Goal: Task Accomplishment & Management: Manage account settings

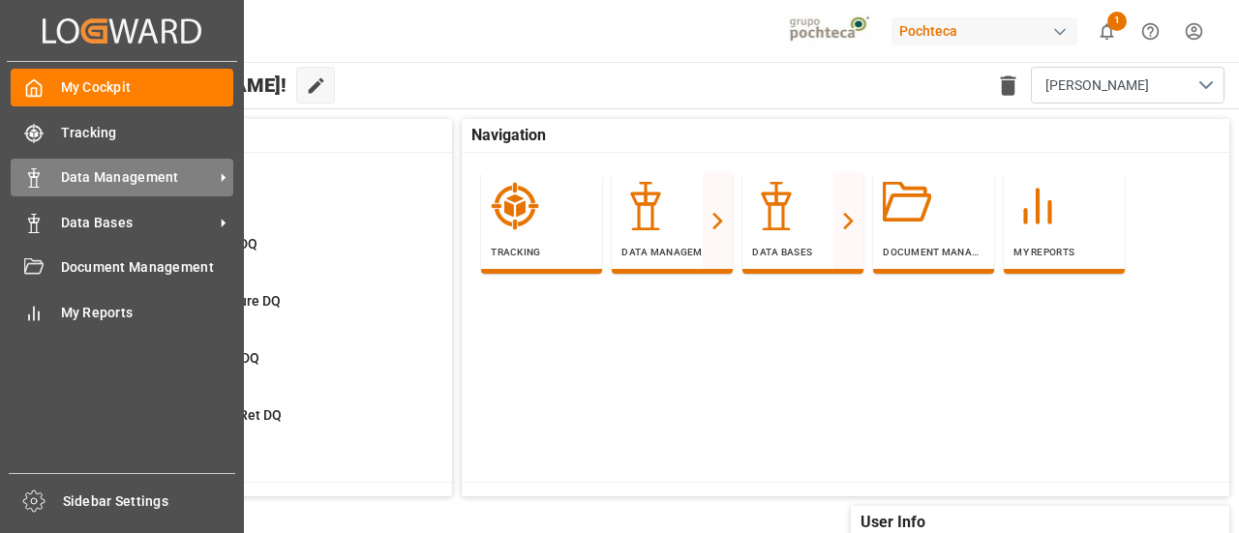
click at [62, 177] on span "Data Management" at bounding box center [137, 177] width 153 height 20
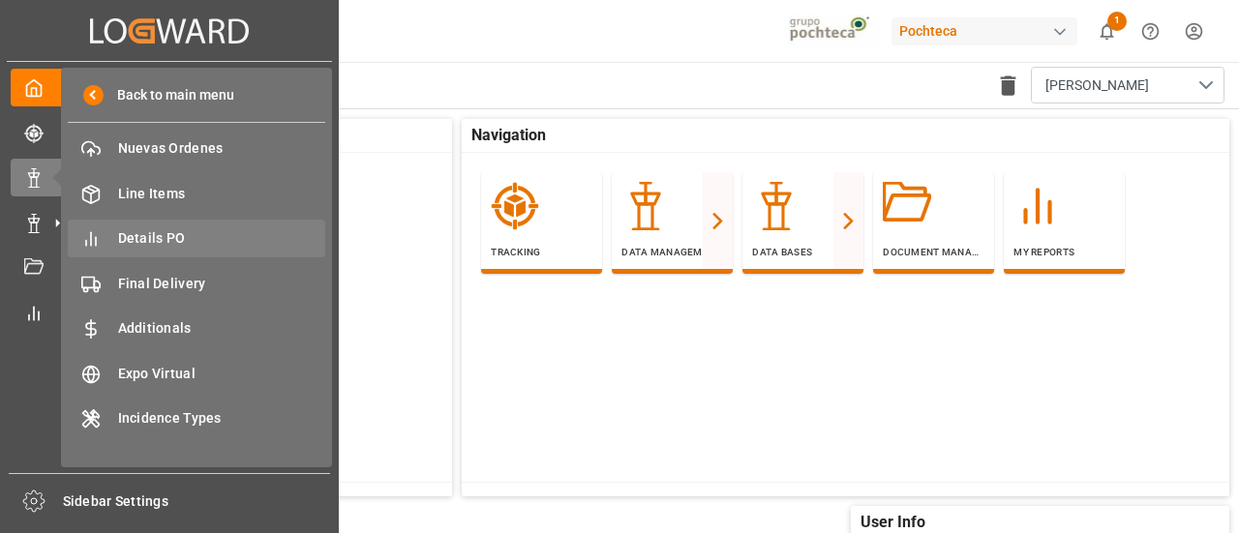
click at [221, 243] on span "Details PO" at bounding box center [222, 238] width 208 height 20
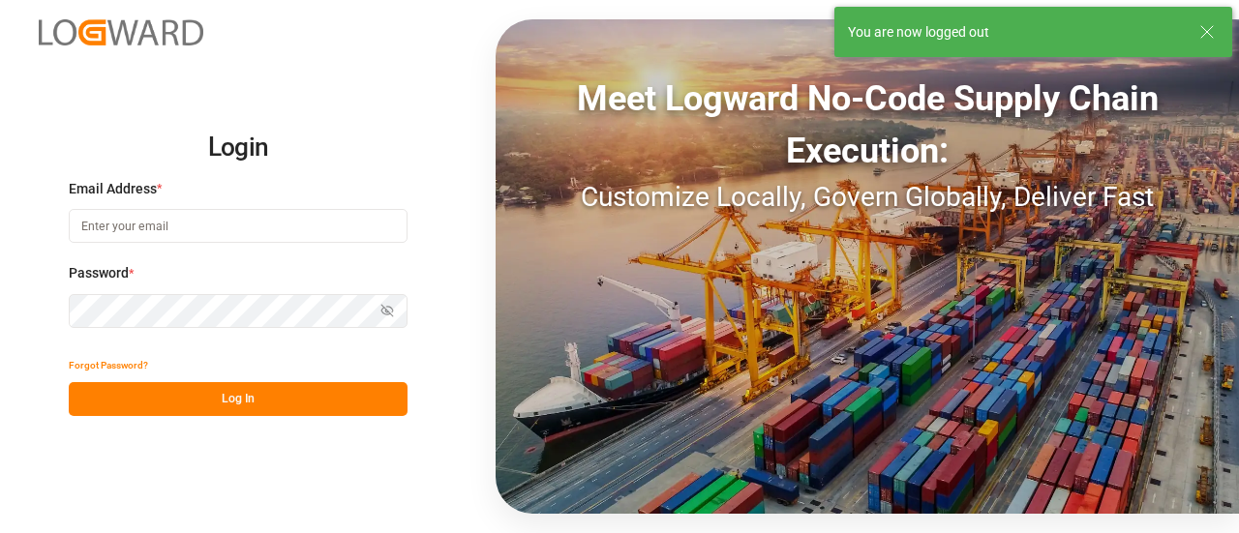
click at [296, 221] on input at bounding box center [238, 226] width 339 height 34
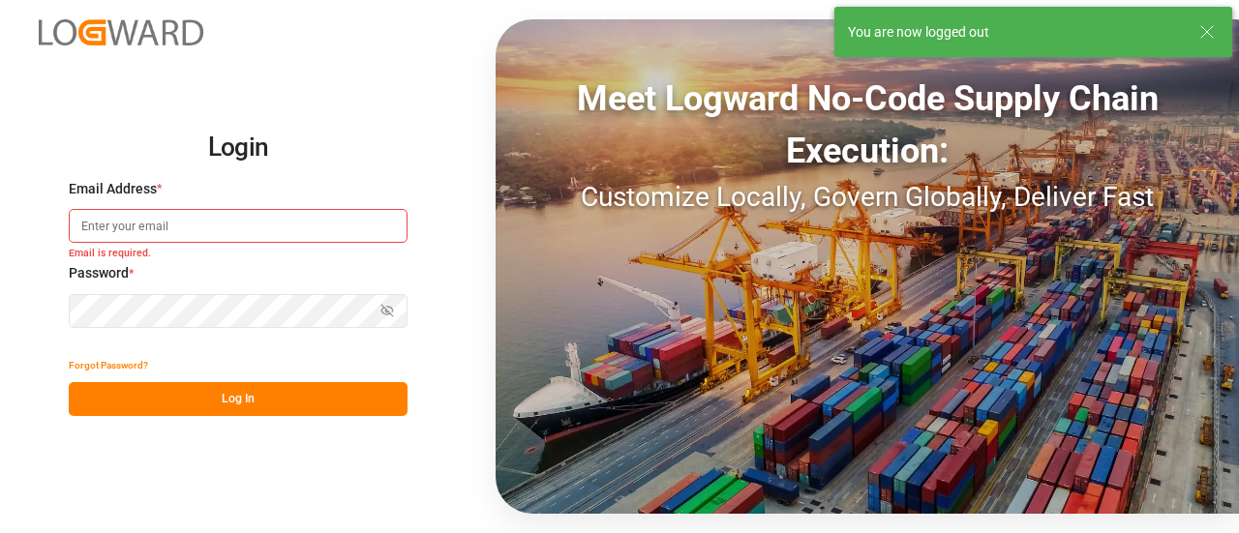
type input "[PERSON_NAME][EMAIL_ADDRESS][PERSON_NAME][DOMAIN_NAME]"
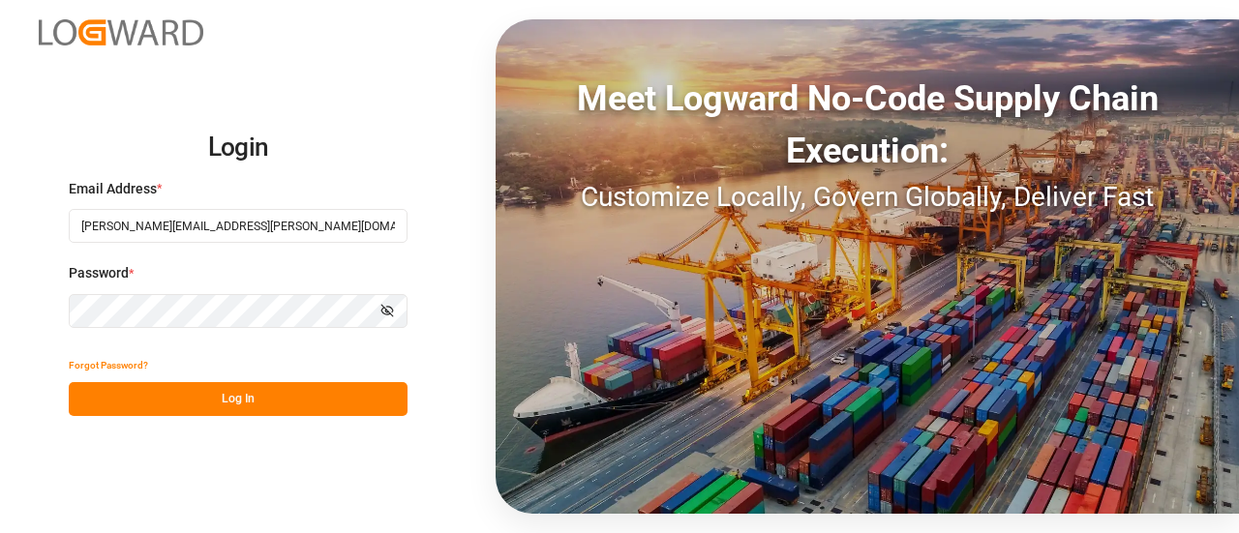
click at [253, 405] on button "Log In" at bounding box center [238, 399] width 339 height 34
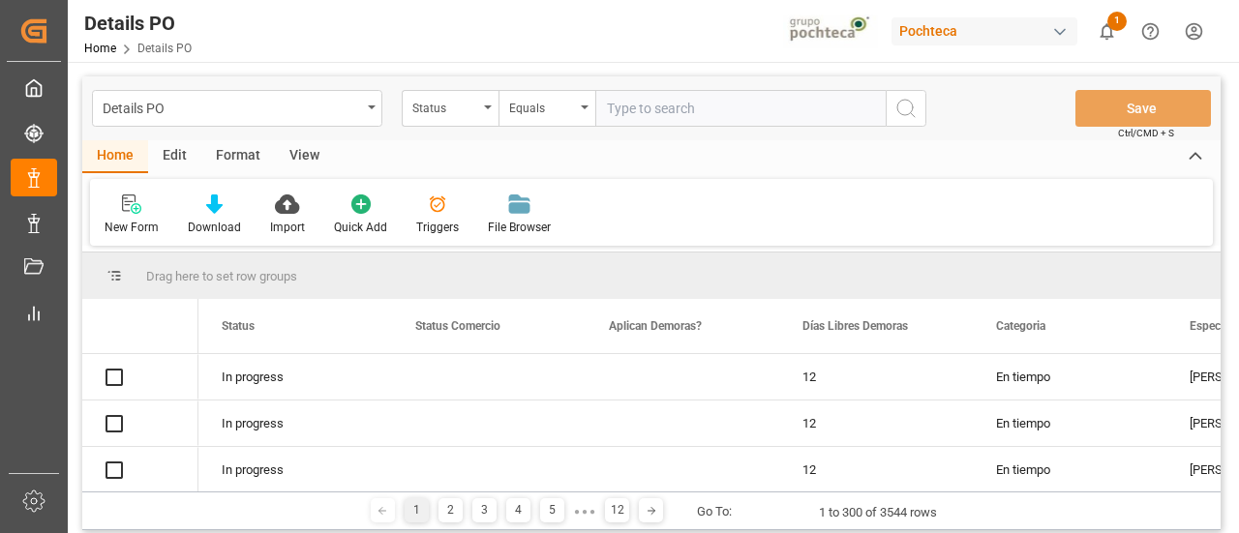
click at [434, 212] on icon at bounding box center [438, 205] width 16 height 16
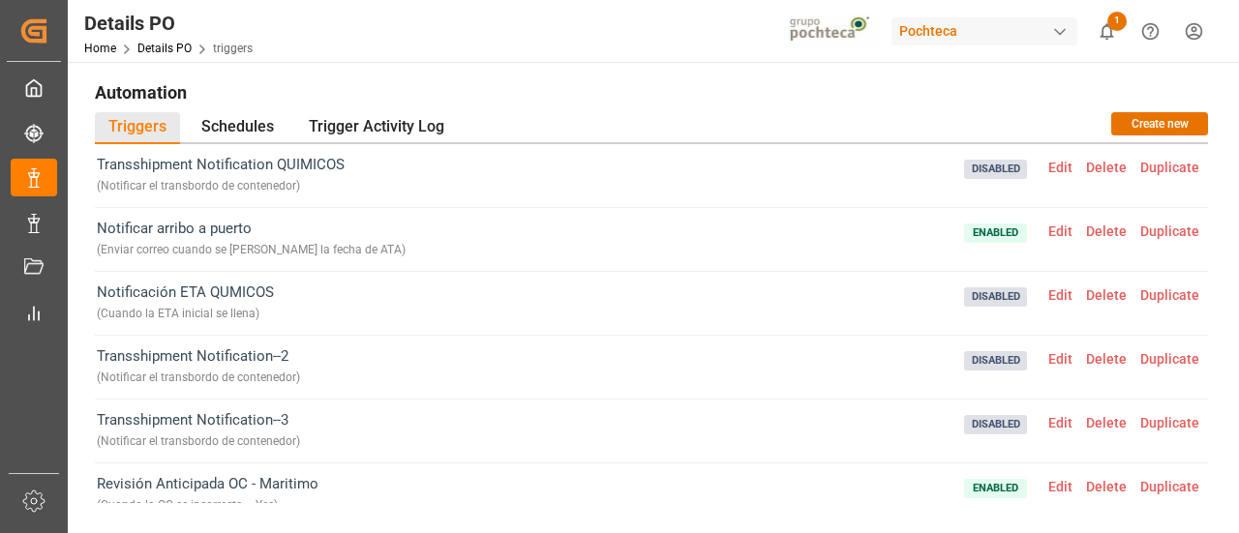
click at [1045, 163] on span "Edit" at bounding box center [1061, 167] width 38 height 15
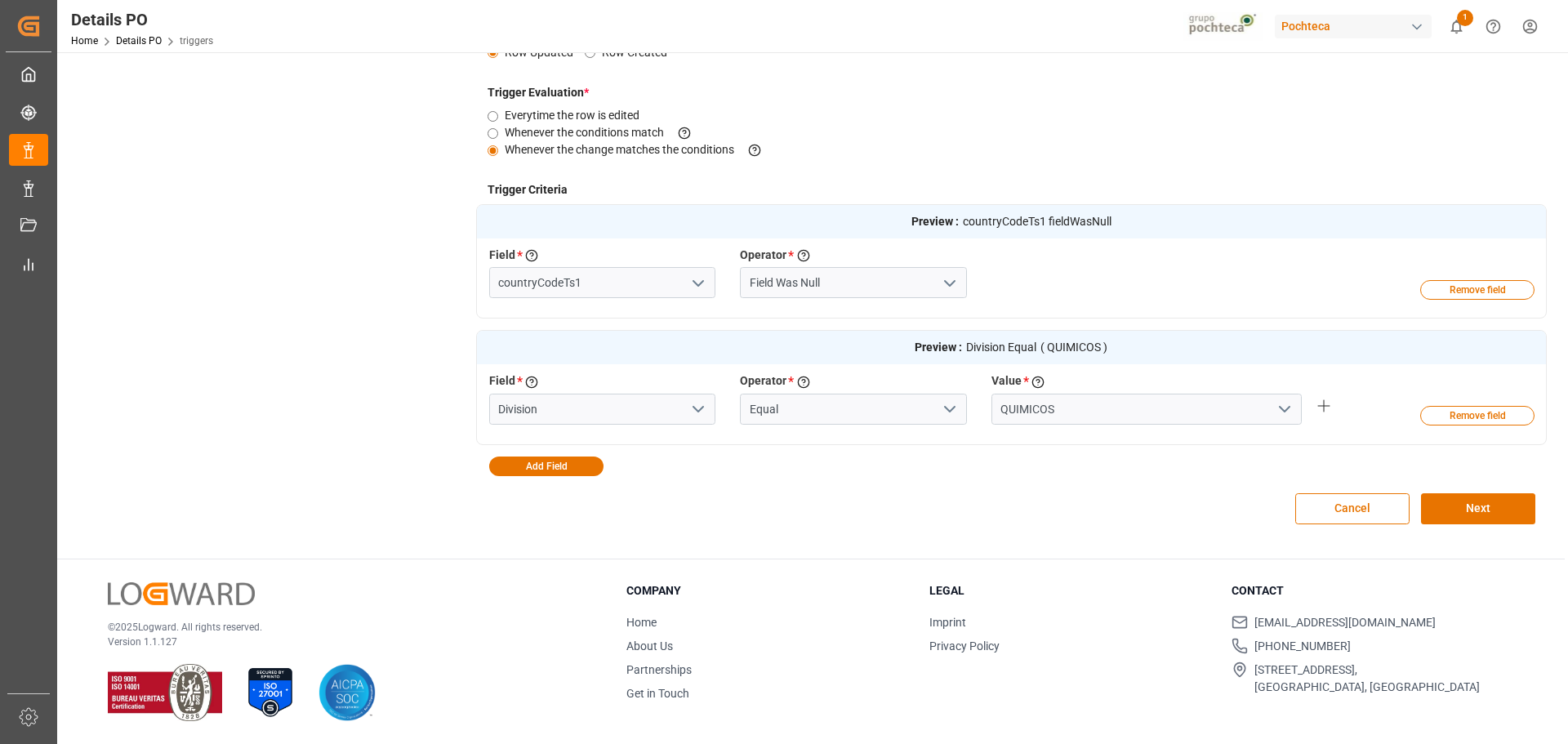
scroll to position [369, 0]
click at [1044, 449] on button "Cancel" at bounding box center [1352, 509] width 115 height 31
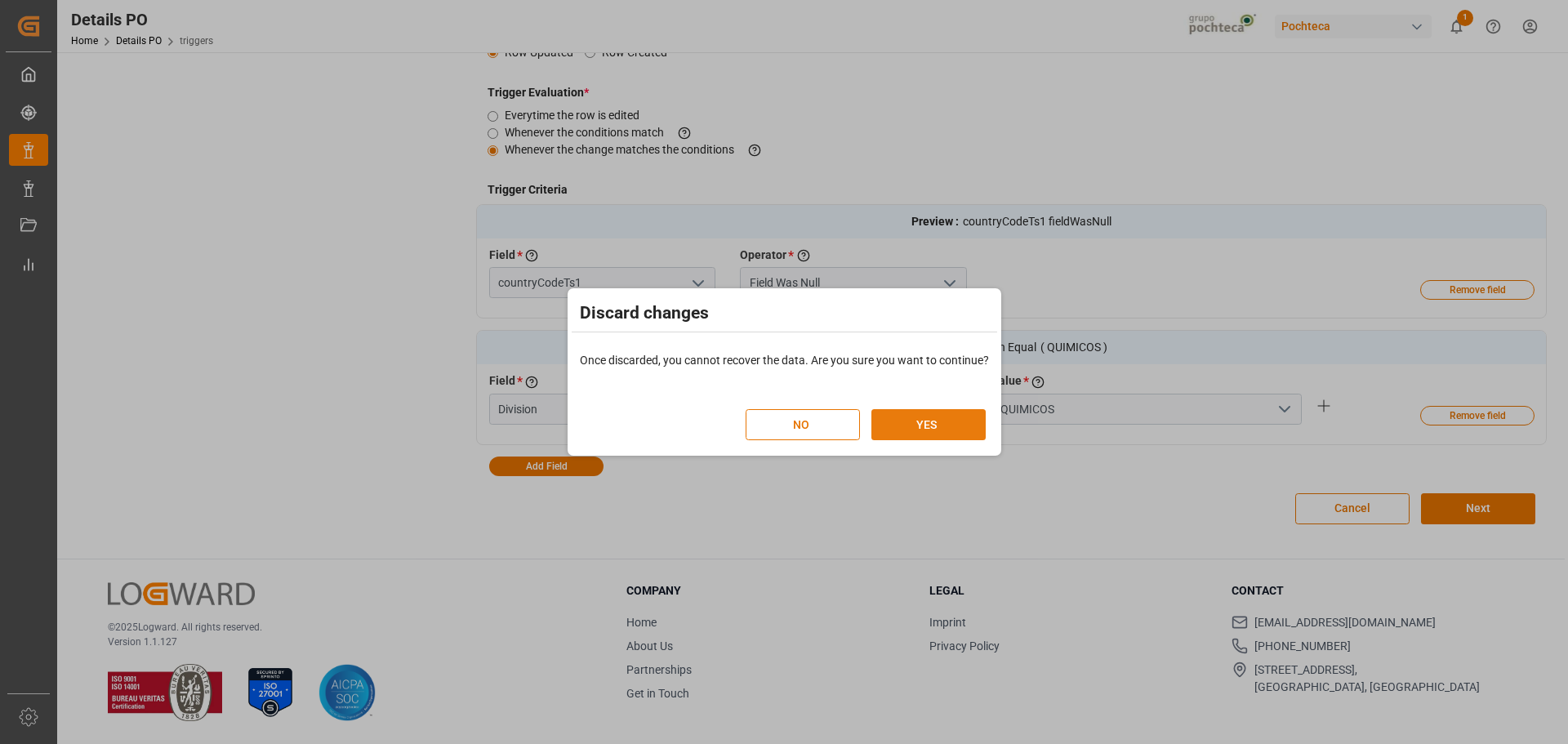
click at [926, 416] on button "YES" at bounding box center [929, 424] width 115 height 31
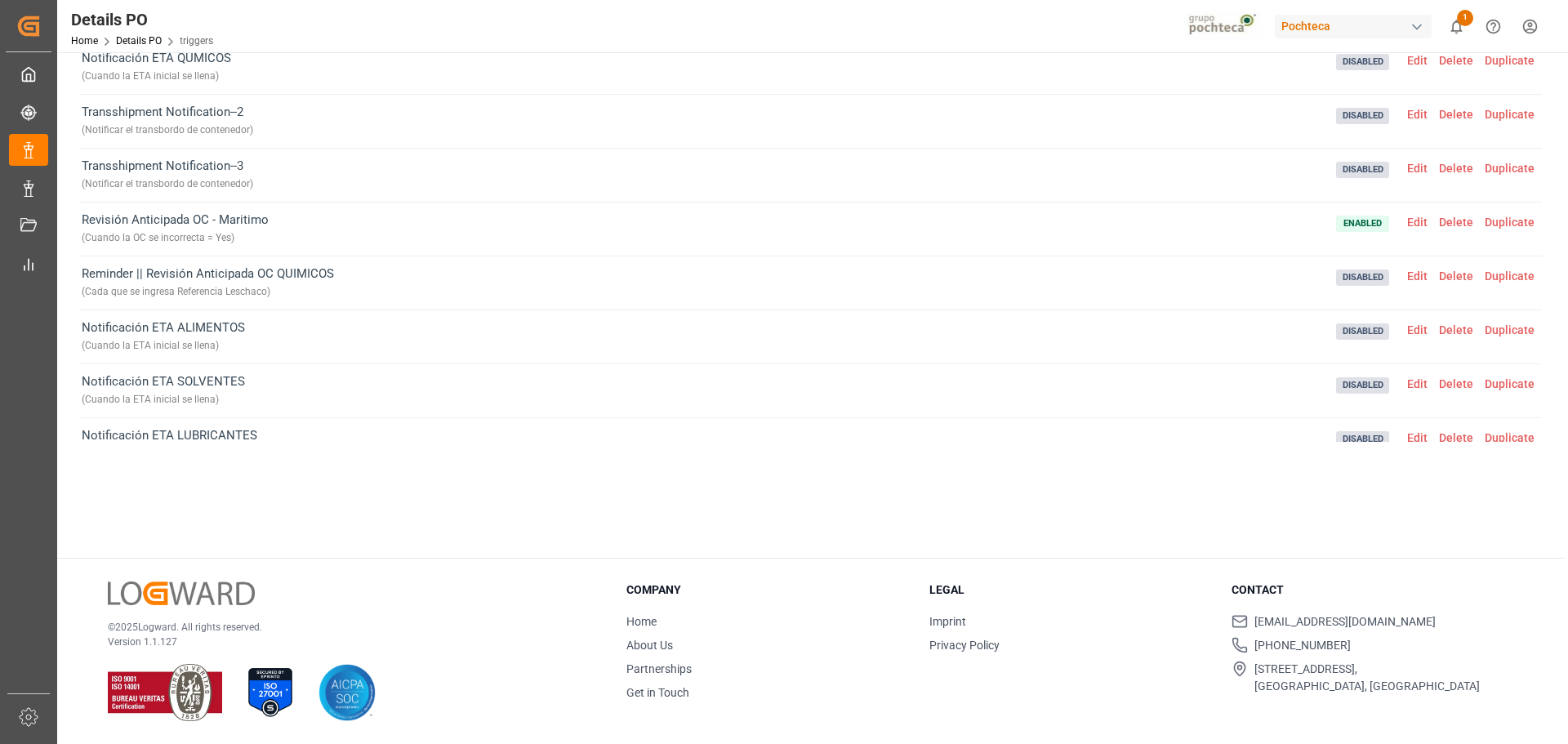
click at [1044, 30] on div "Pochteca" at bounding box center [1353, 26] width 157 height 24
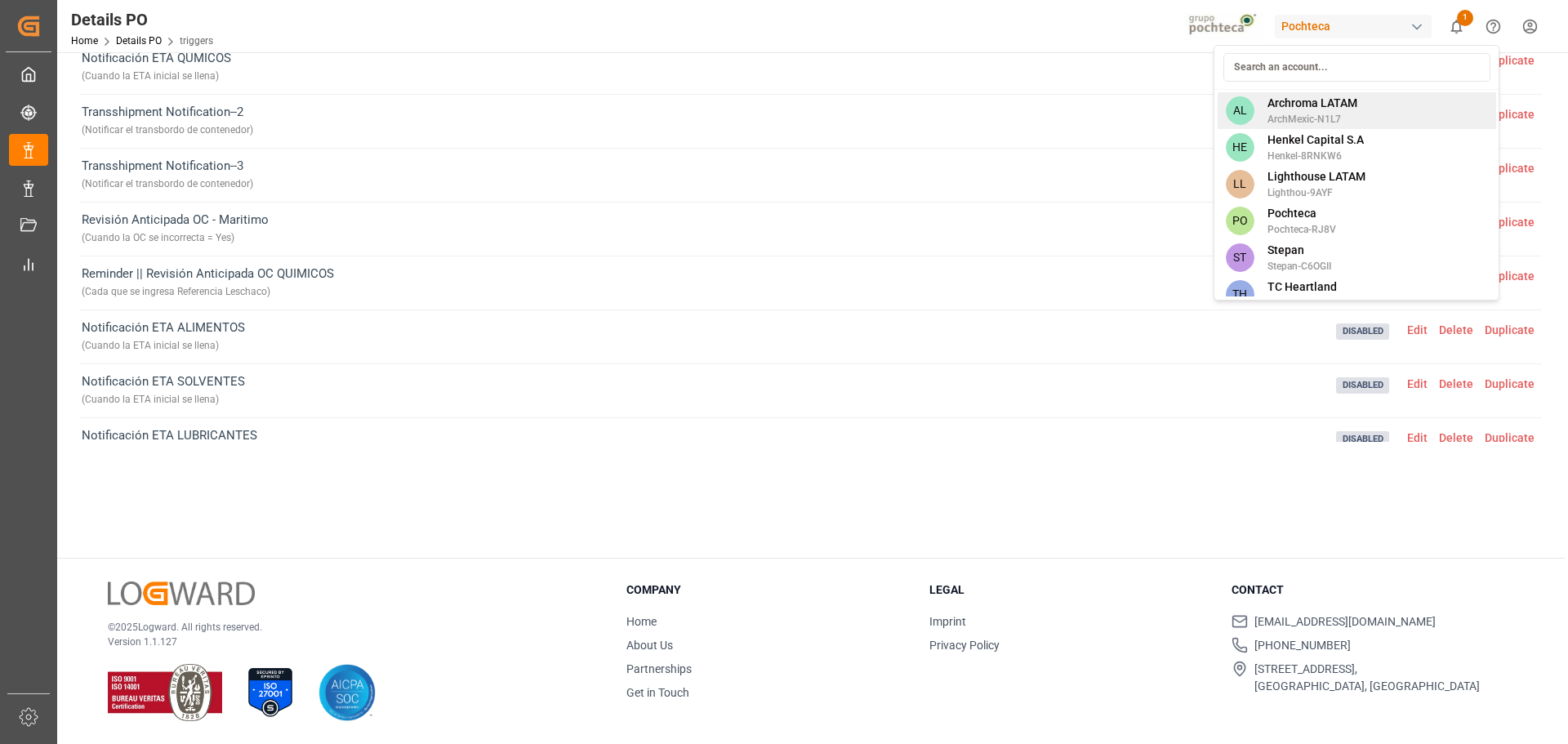
click at [1044, 102] on span "Archroma LATAM" at bounding box center [1312, 103] width 89 height 17
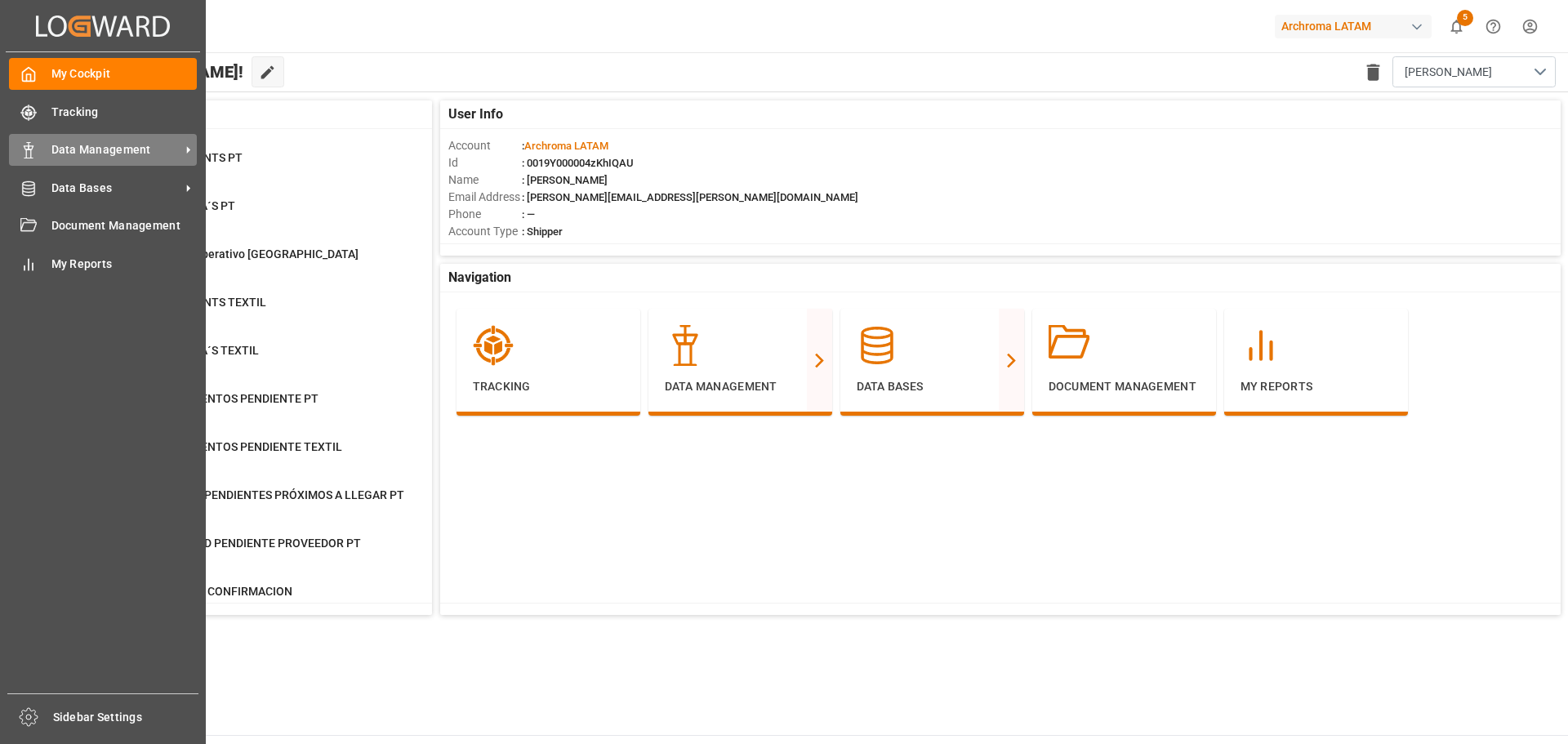
click at [111, 157] on span "Data Management" at bounding box center [116, 149] width 129 height 17
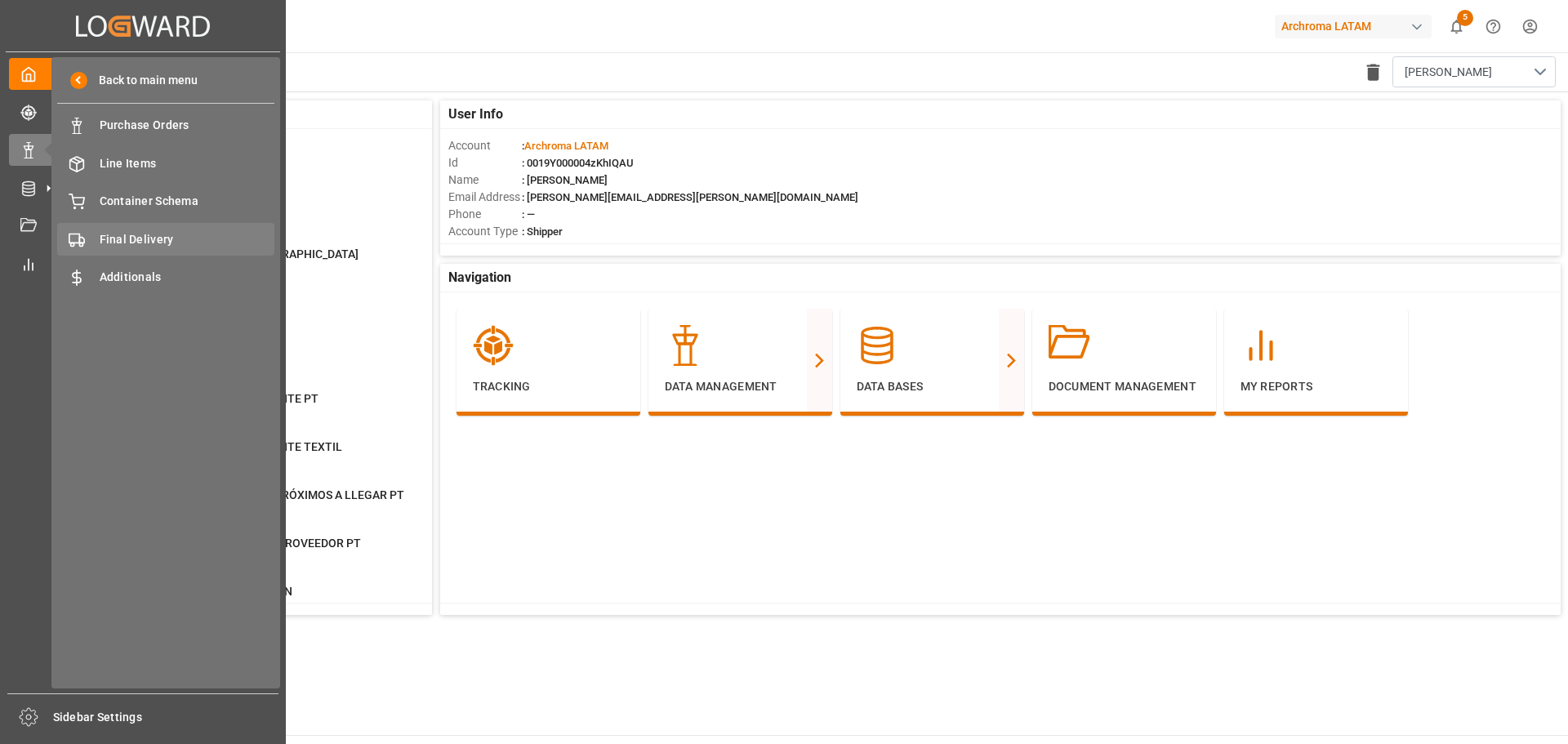
click at [157, 244] on span "Final Delivery" at bounding box center [187, 240] width 175 height 17
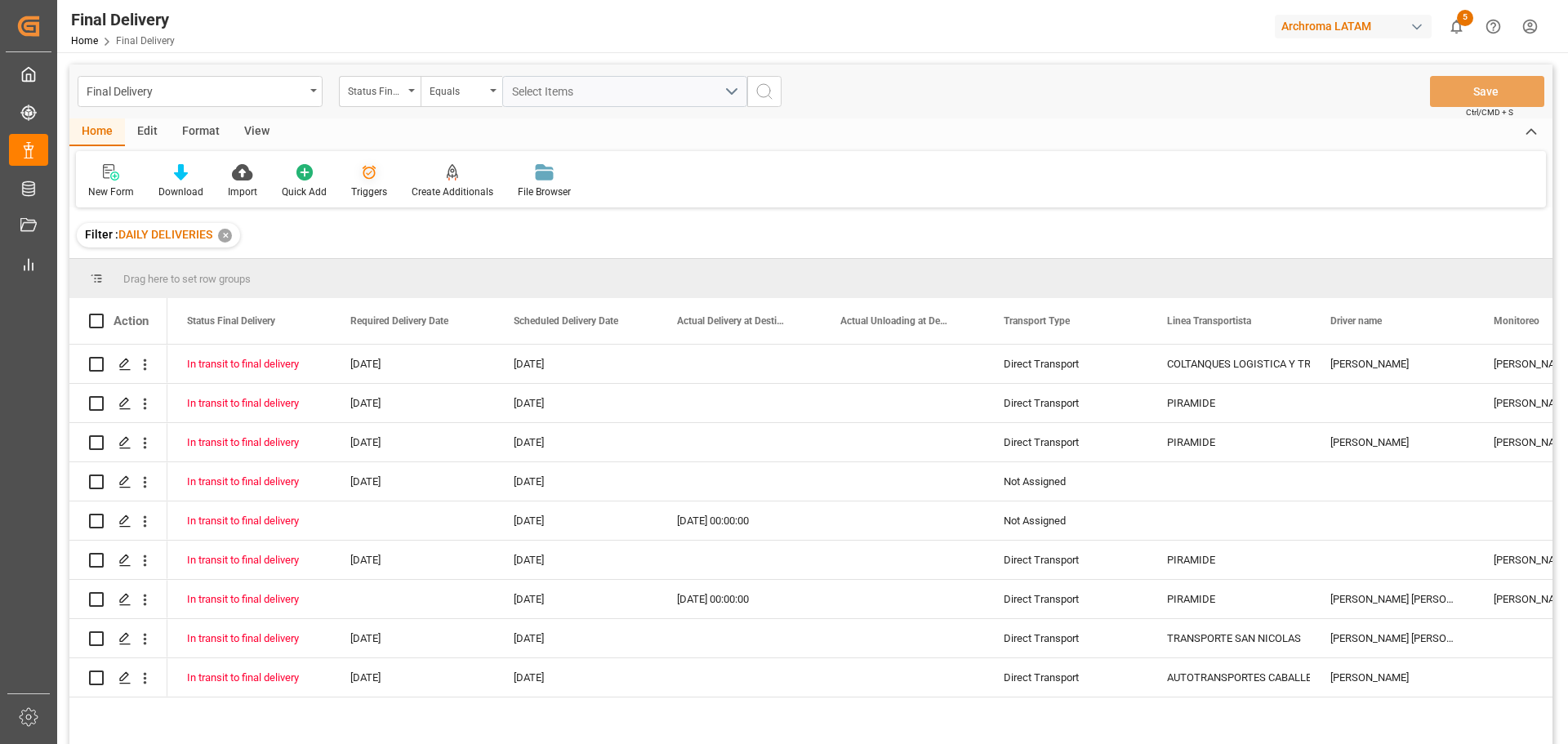
click at [369, 164] on icon at bounding box center [369, 172] width 16 height 16
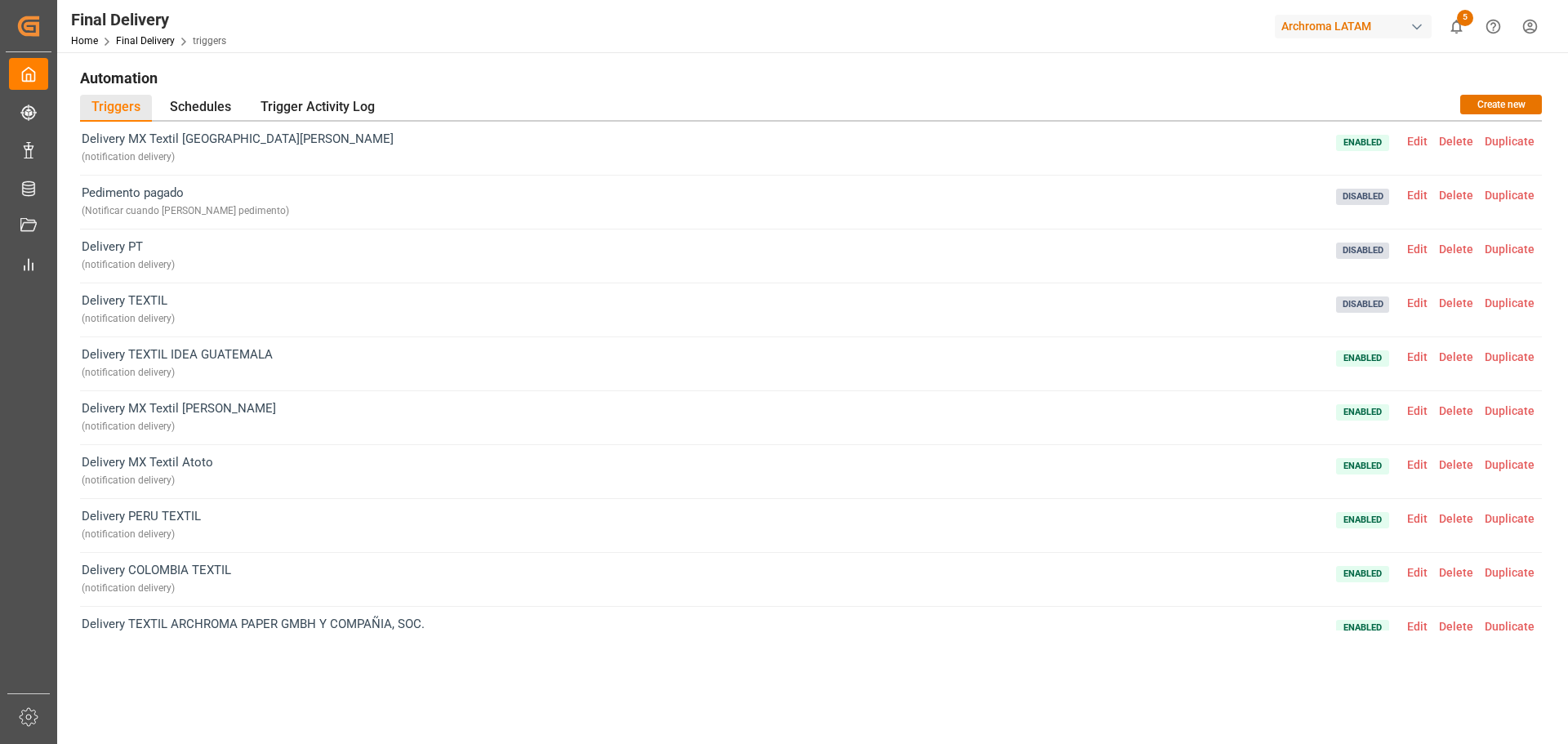
click at [1044, 246] on span "Edit" at bounding box center [1417, 249] width 32 height 13
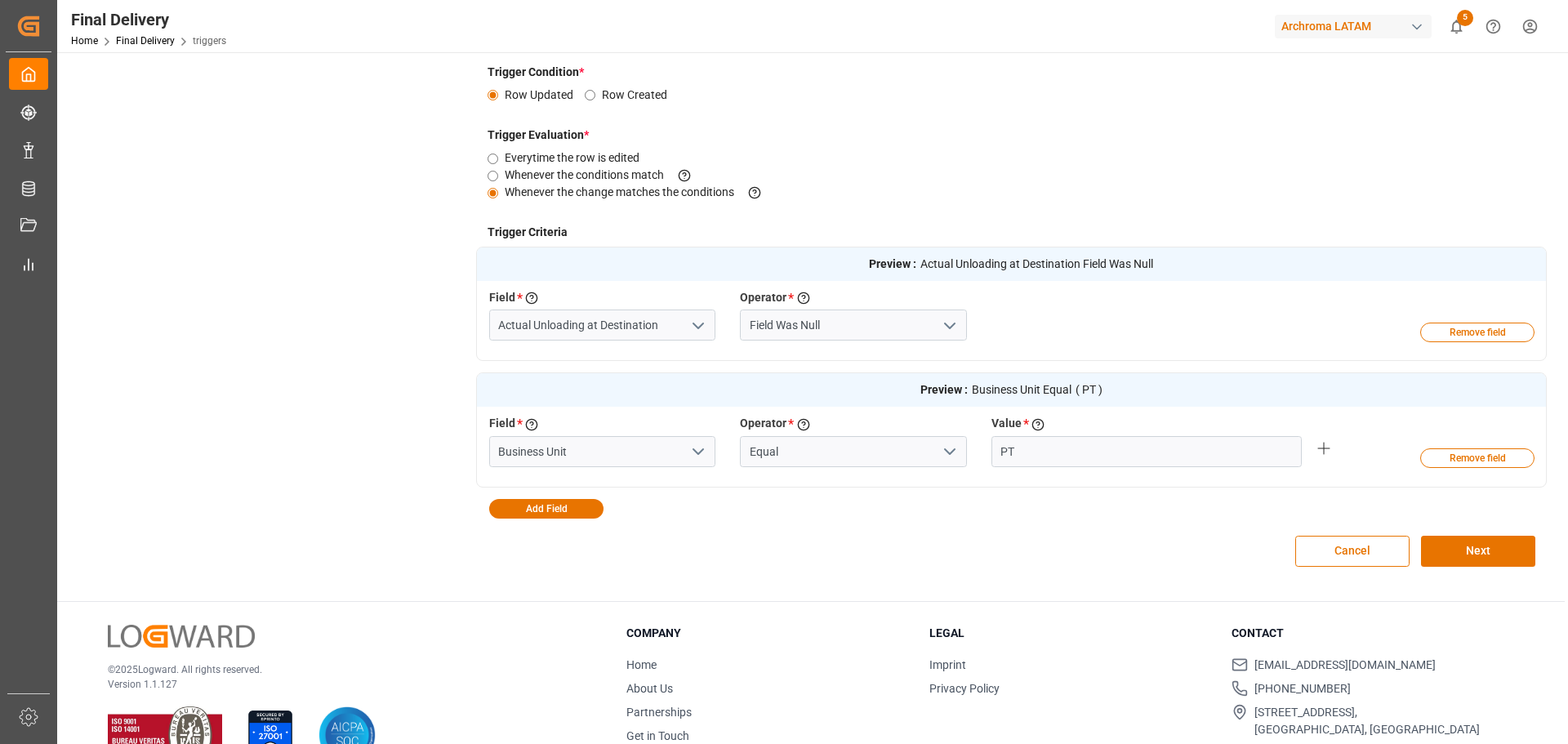
scroll to position [82, 0]
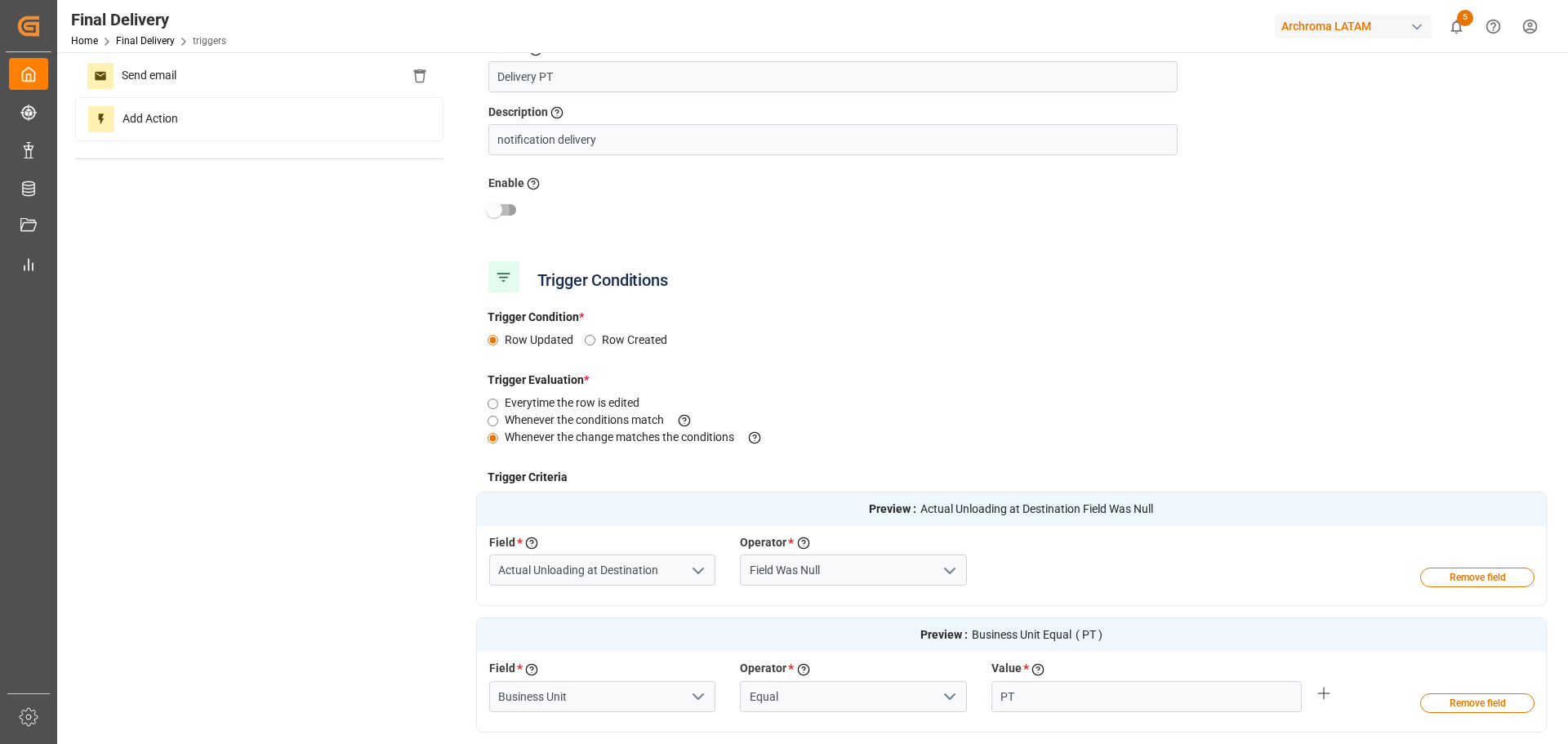
click at [515, 213] on input "checkbox" at bounding box center [494, 209] width 93 height 31
checkbox input "true"
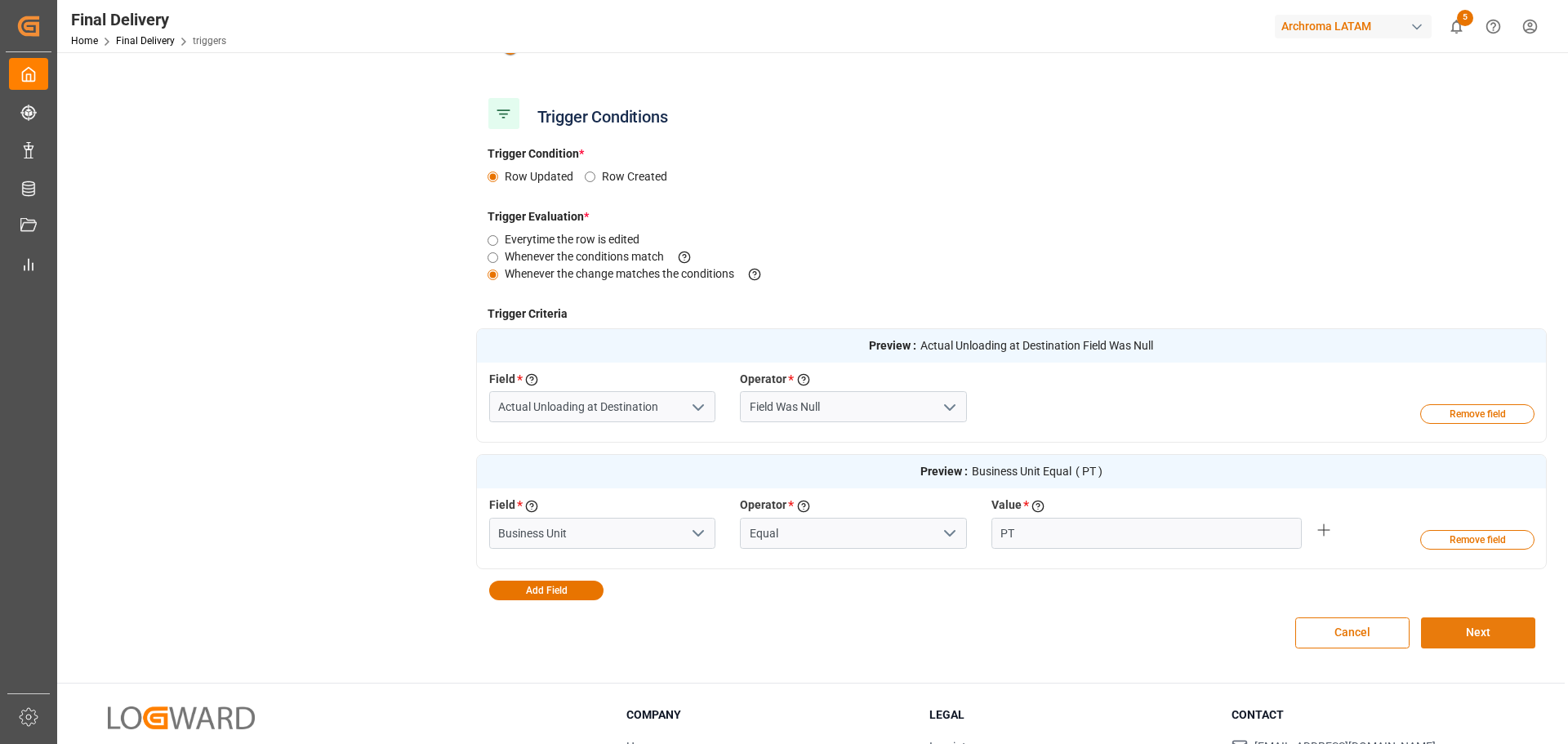
click at [1044, 449] on button "Next" at bounding box center [1479, 633] width 115 height 31
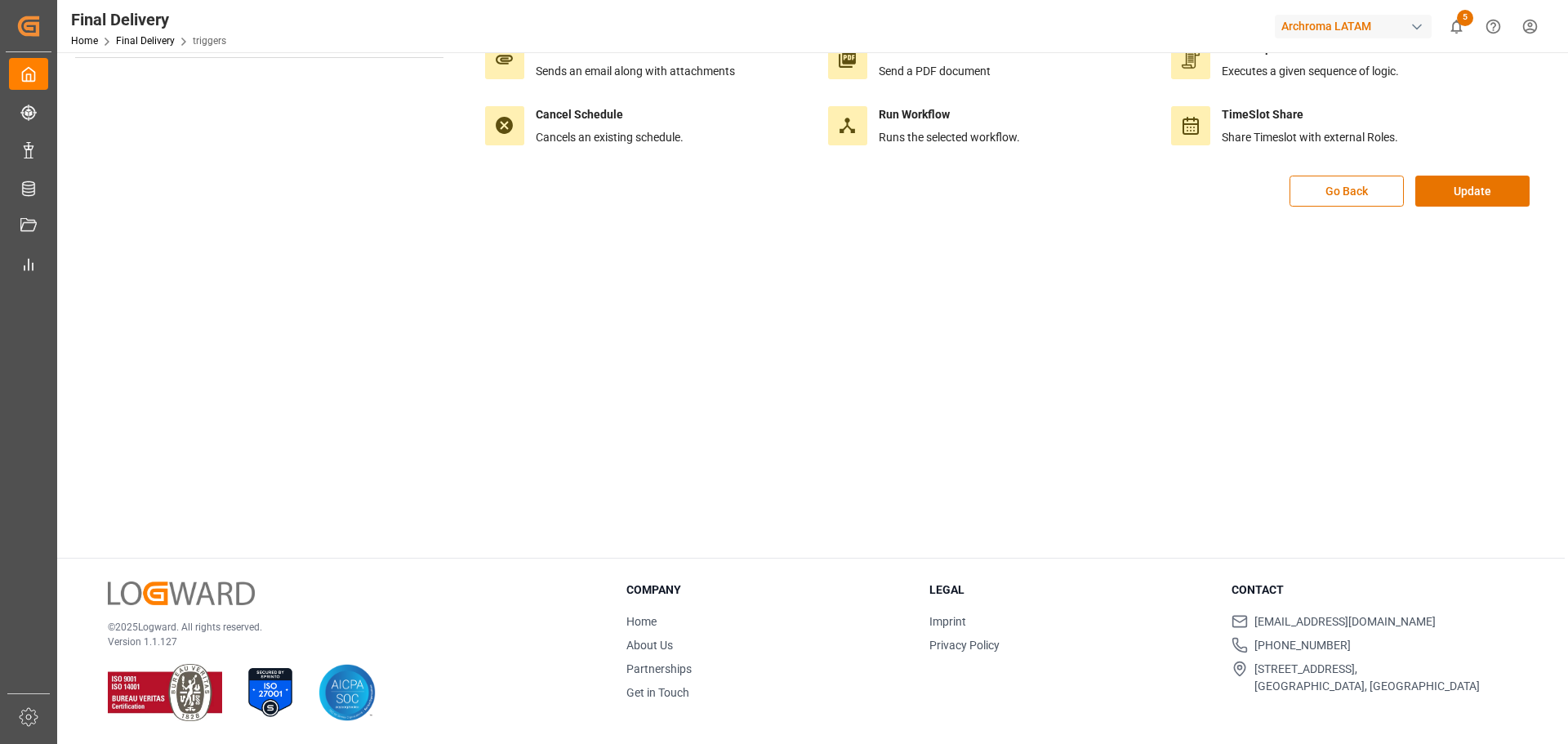
scroll to position [183, 0]
click at [1044, 195] on button "Update" at bounding box center [1473, 191] width 115 height 31
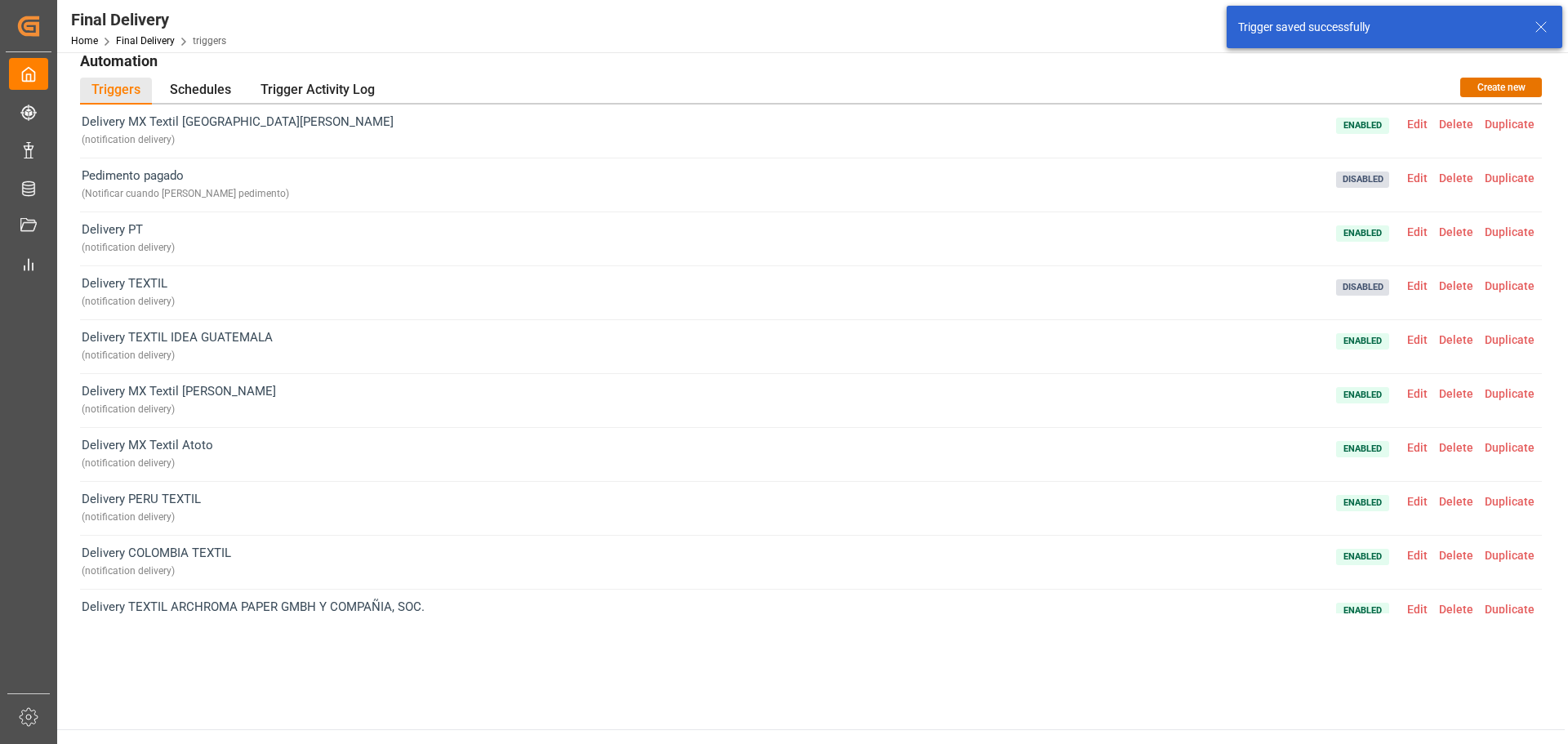
scroll to position [0, 0]
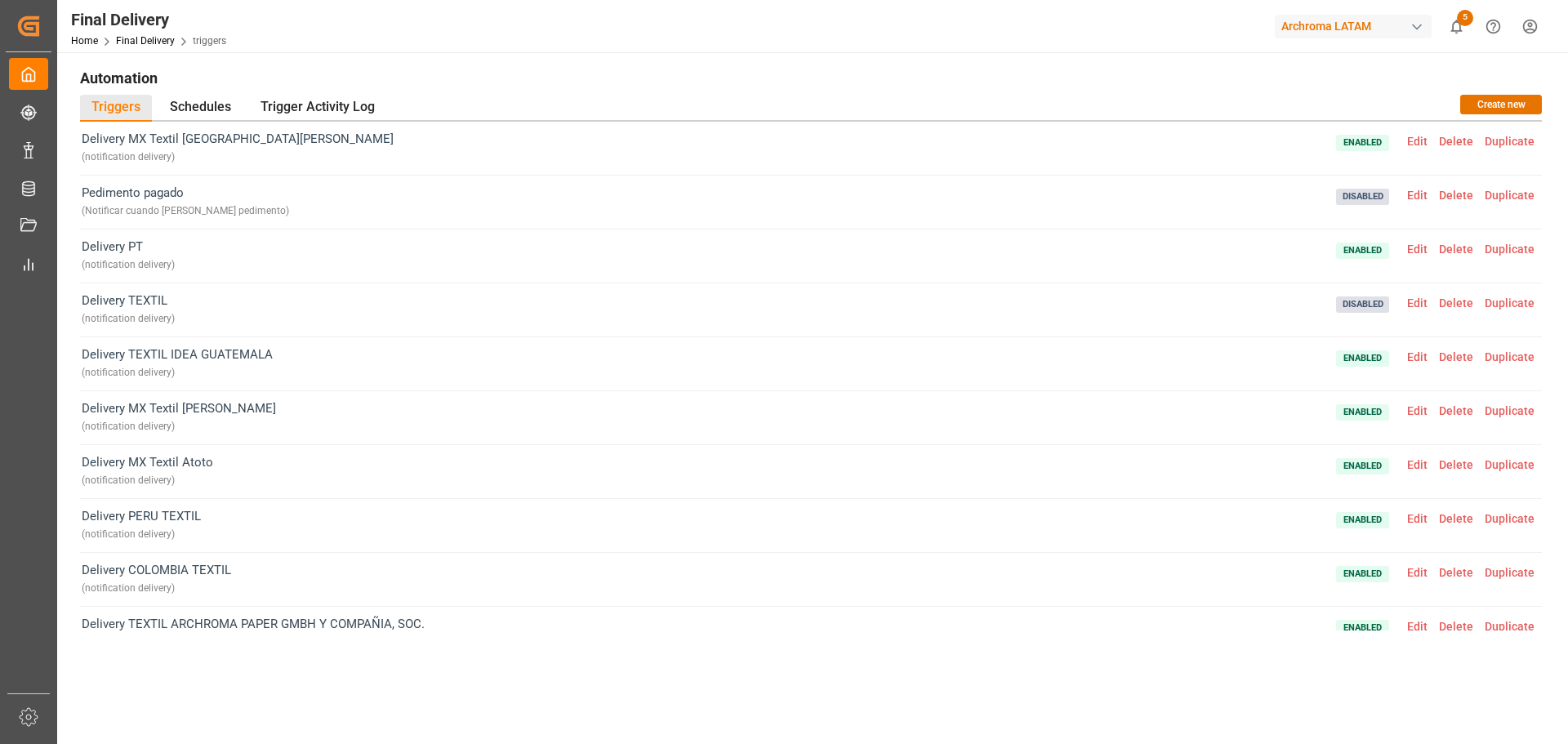
click at [1044, 87] on h1 "Automation" at bounding box center [811, 78] width 1462 height 28
